Goal: Task Accomplishment & Management: Use online tool/utility

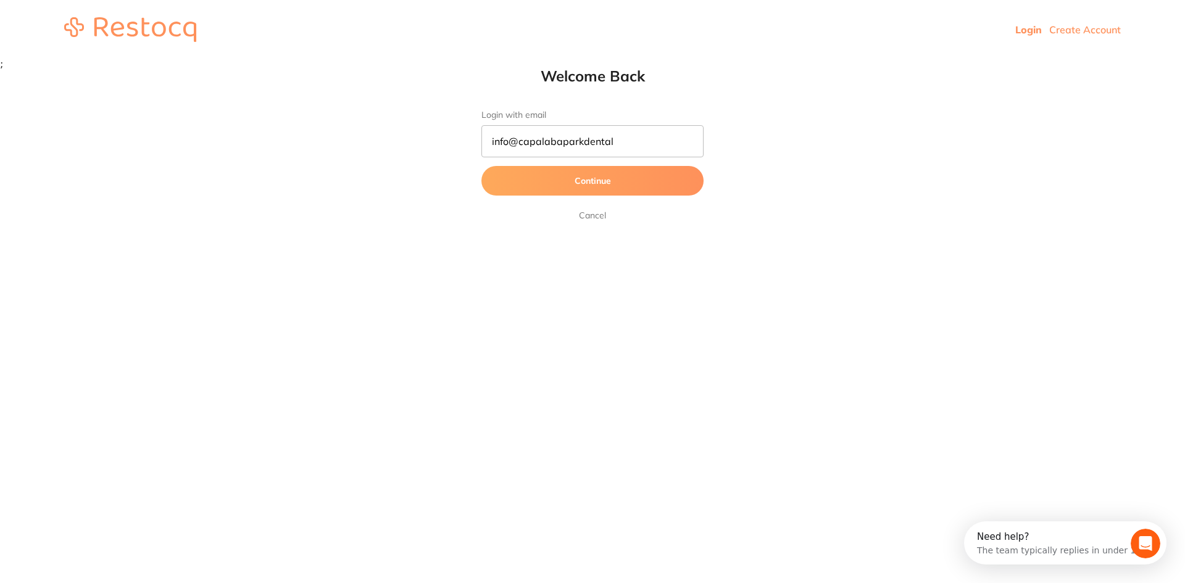
click at [581, 179] on button "Continue" at bounding box center [593, 181] width 222 height 30
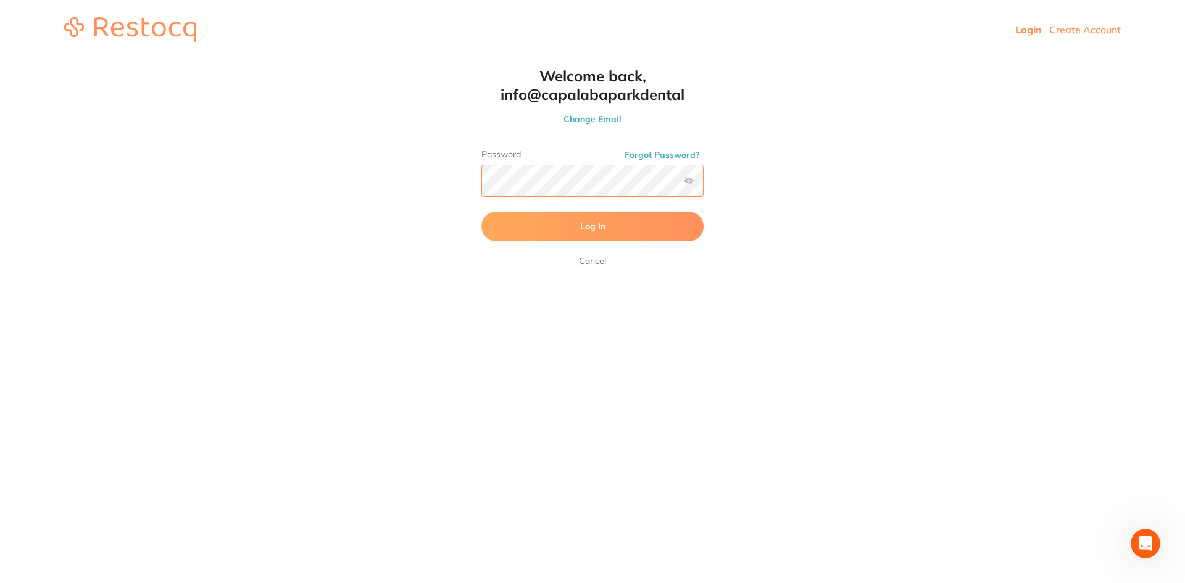
click at [482, 212] on button "Log In" at bounding box center [593, 227] width 222 height 30
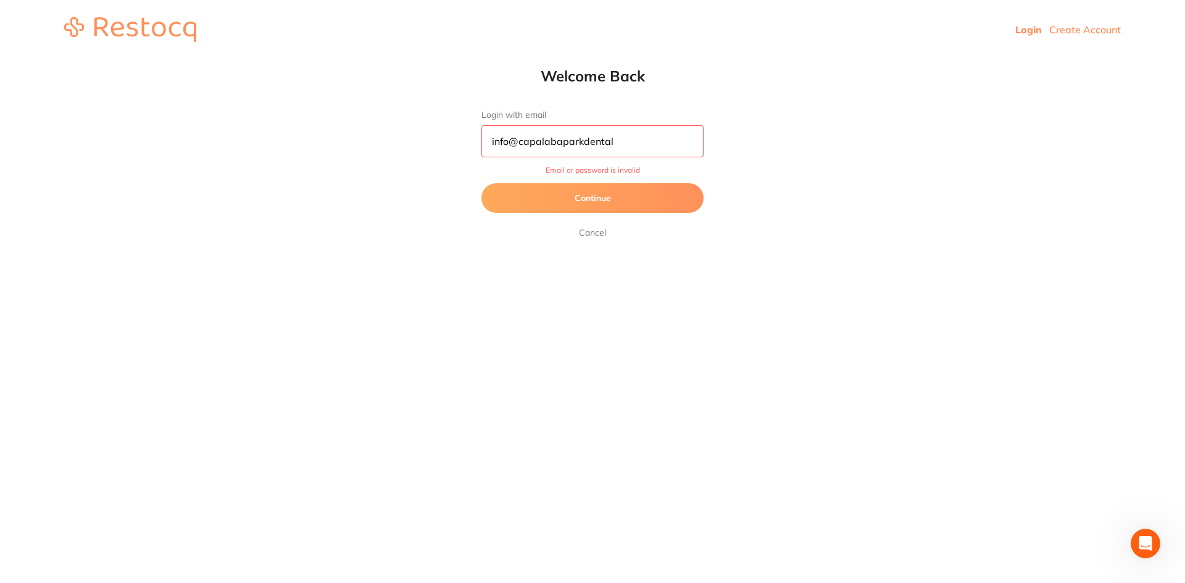
click at [617, 143] on input "info@capalabaparkdental" at bounding box center [593, 141] width 222 height 32
type input "[EMAIL_ADDRESS][DOMAIN_NAME]"
click at [612, 199] on button "Continue" at bounding box center [593, 198] width 222 height 30
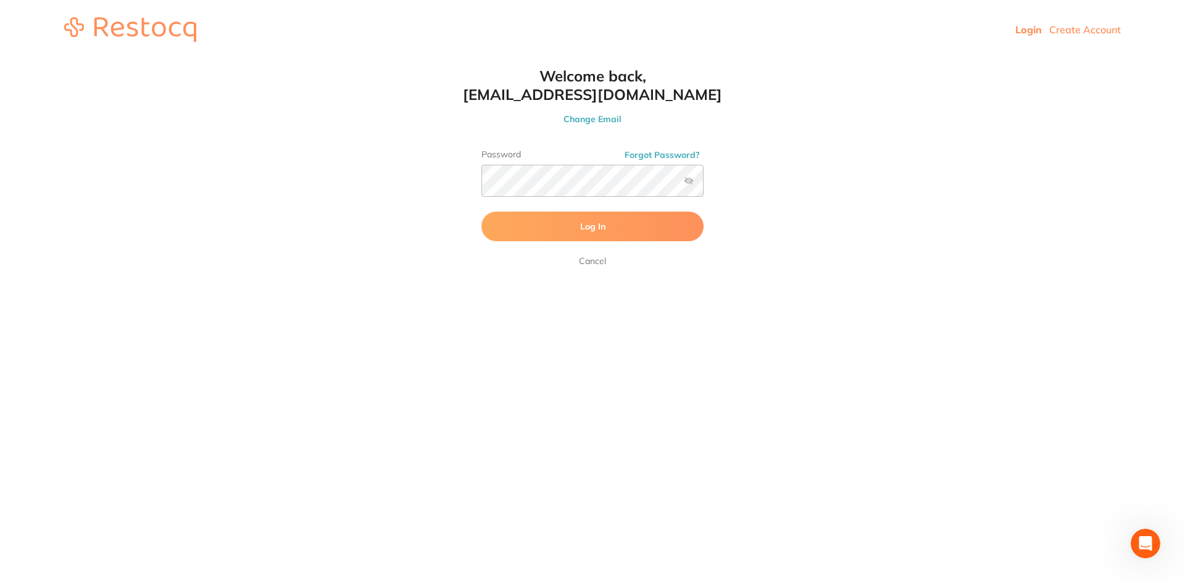
click at [581, 222] on span "Log In" at bounding box center [592, 226] width 25 height 11
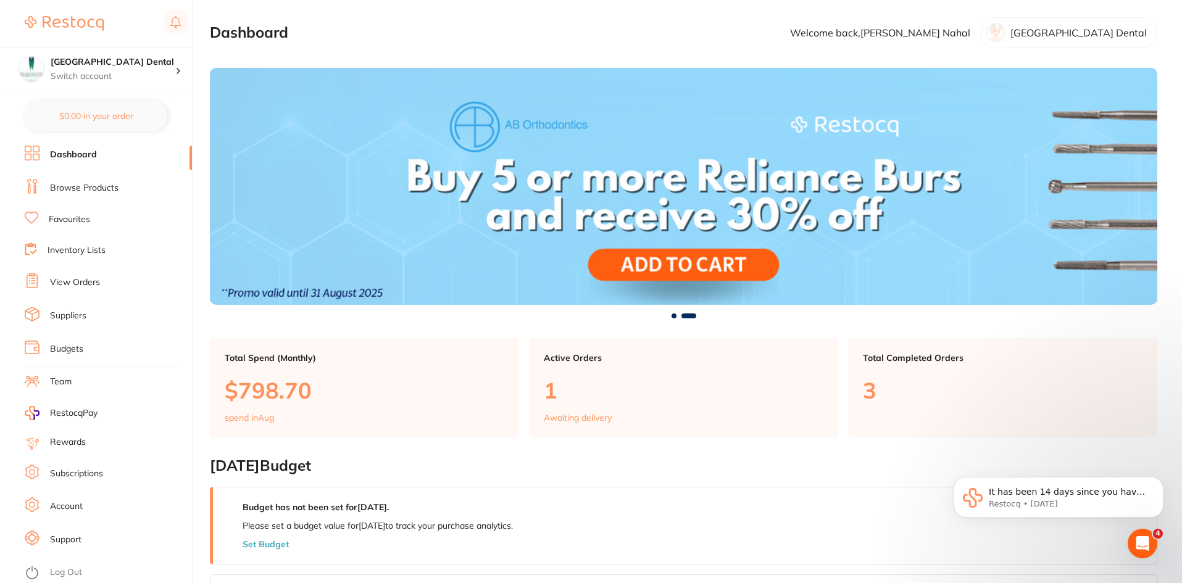
click at [91, 183] on link "Browse Products" at bounding box center [84, 188] width 69 height 12
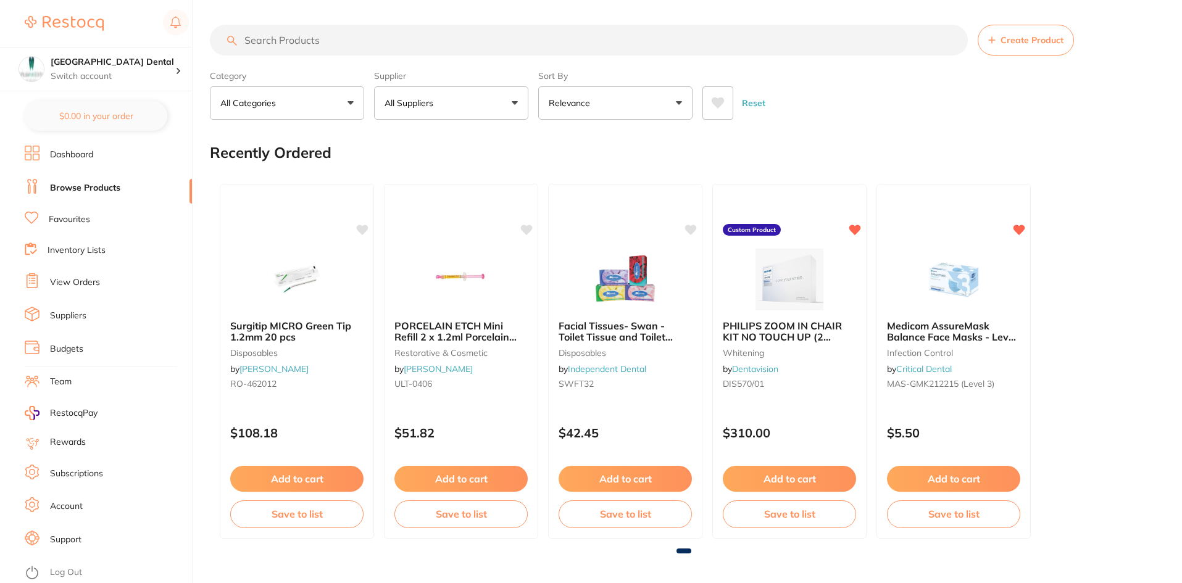
click at [308, 41] on input "search" at bounding box center [589, 40] width 758 height 31
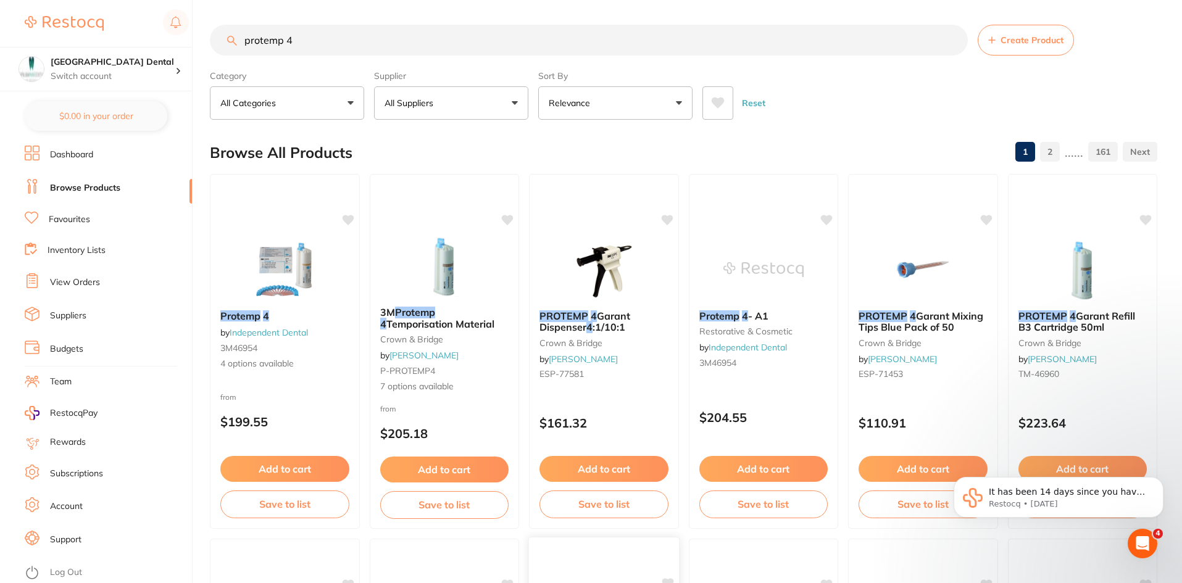
type input "protemp 4"
